Goal: Navigation & Orientation: Go to known website

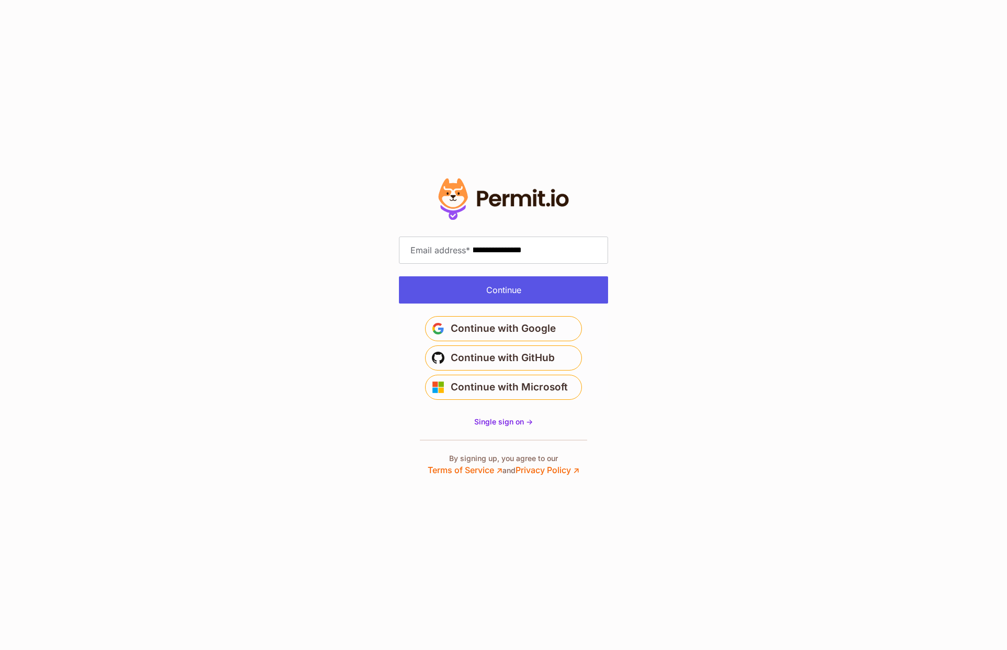
type input "**********"
click at [436, 286] on button "Continue" at bounding box center [503, 289] width 209 height 27
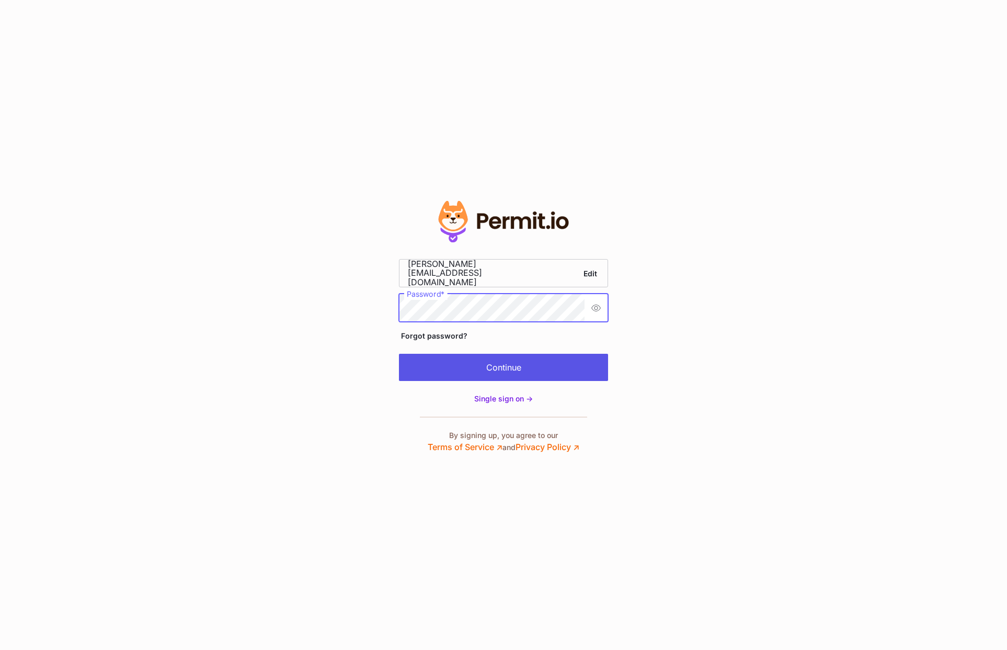
scroll to position [0, 29]
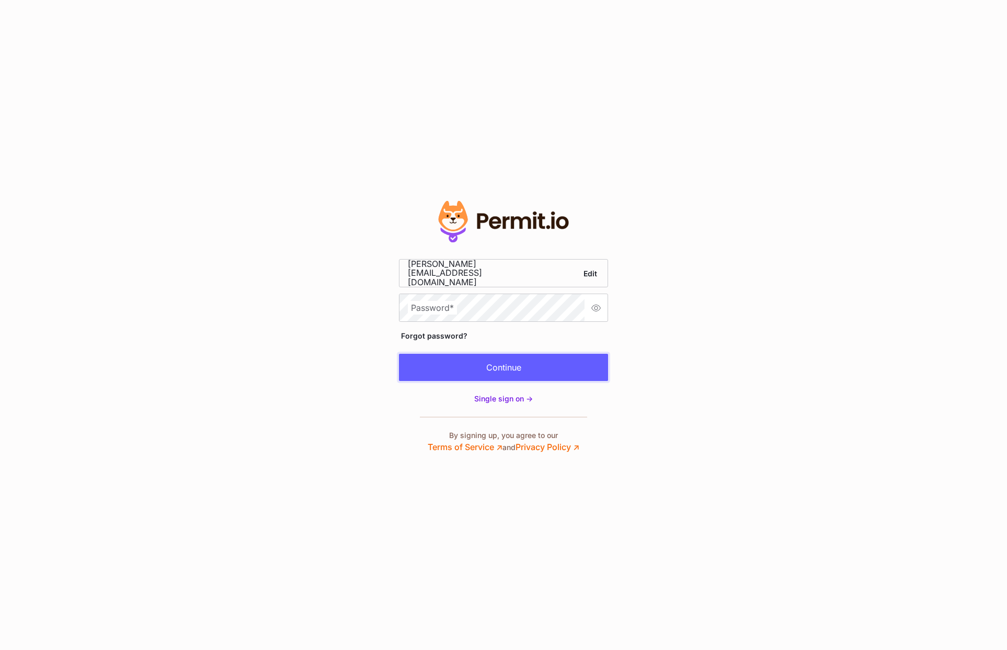
click at [555, 364] on button "Continue" at bounding box center [503, 367] width 209 height 27
